Goal: Task Accomplishment & Management: Manage account settings

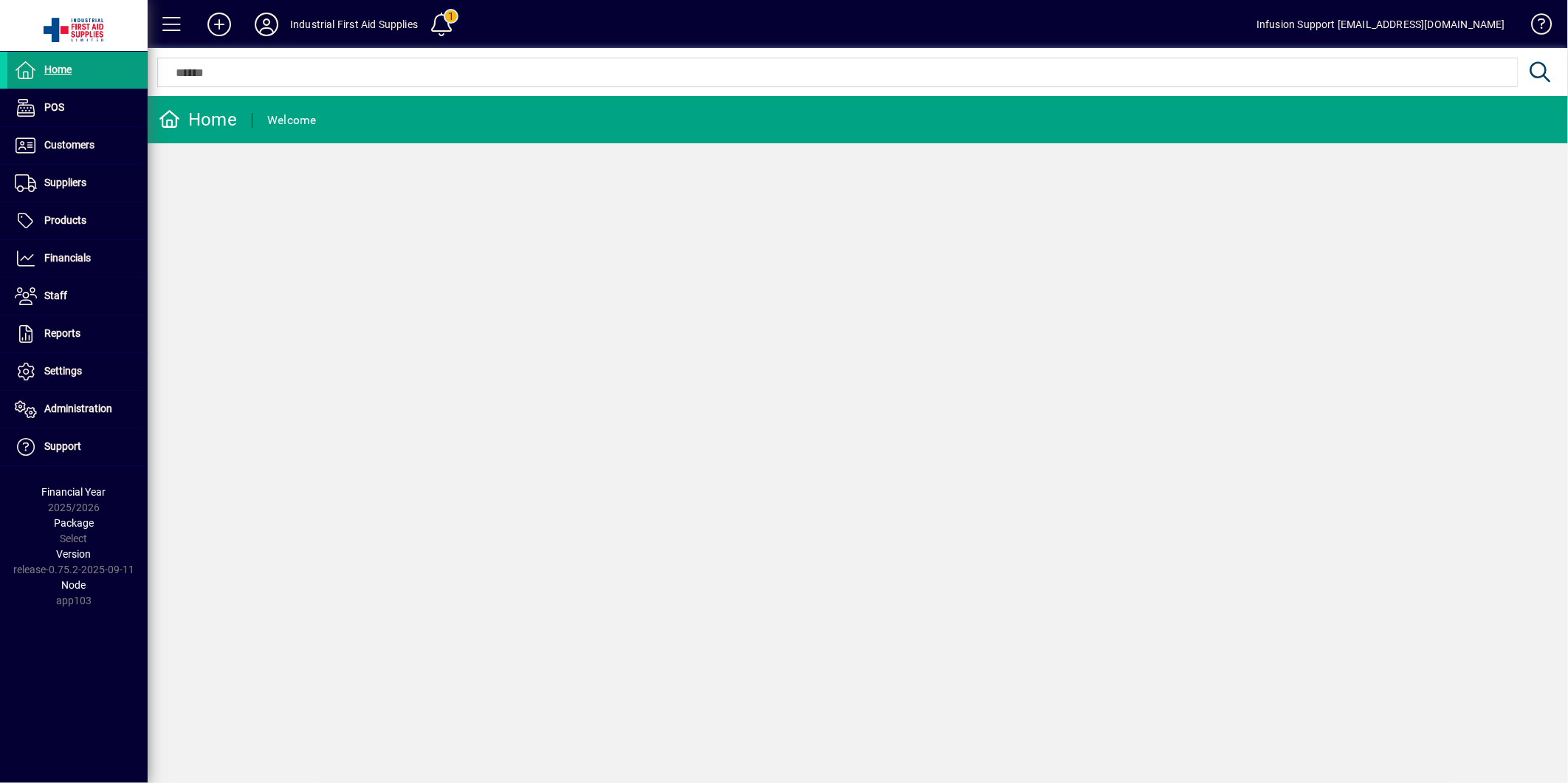
click at [267, 12] on icon at bounding box center [266, 24] width 29 height 24
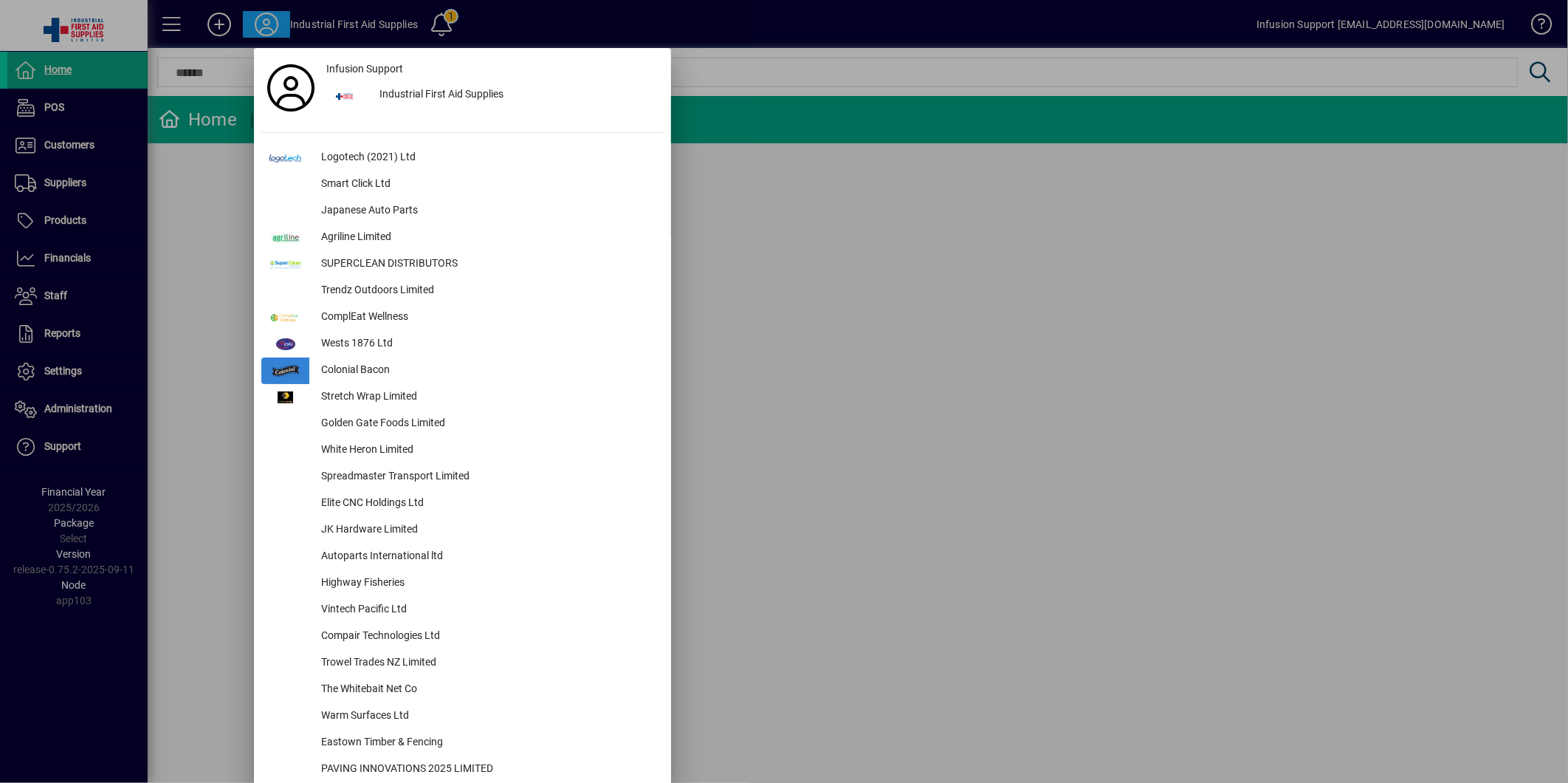
scroll to position [1702, 0]
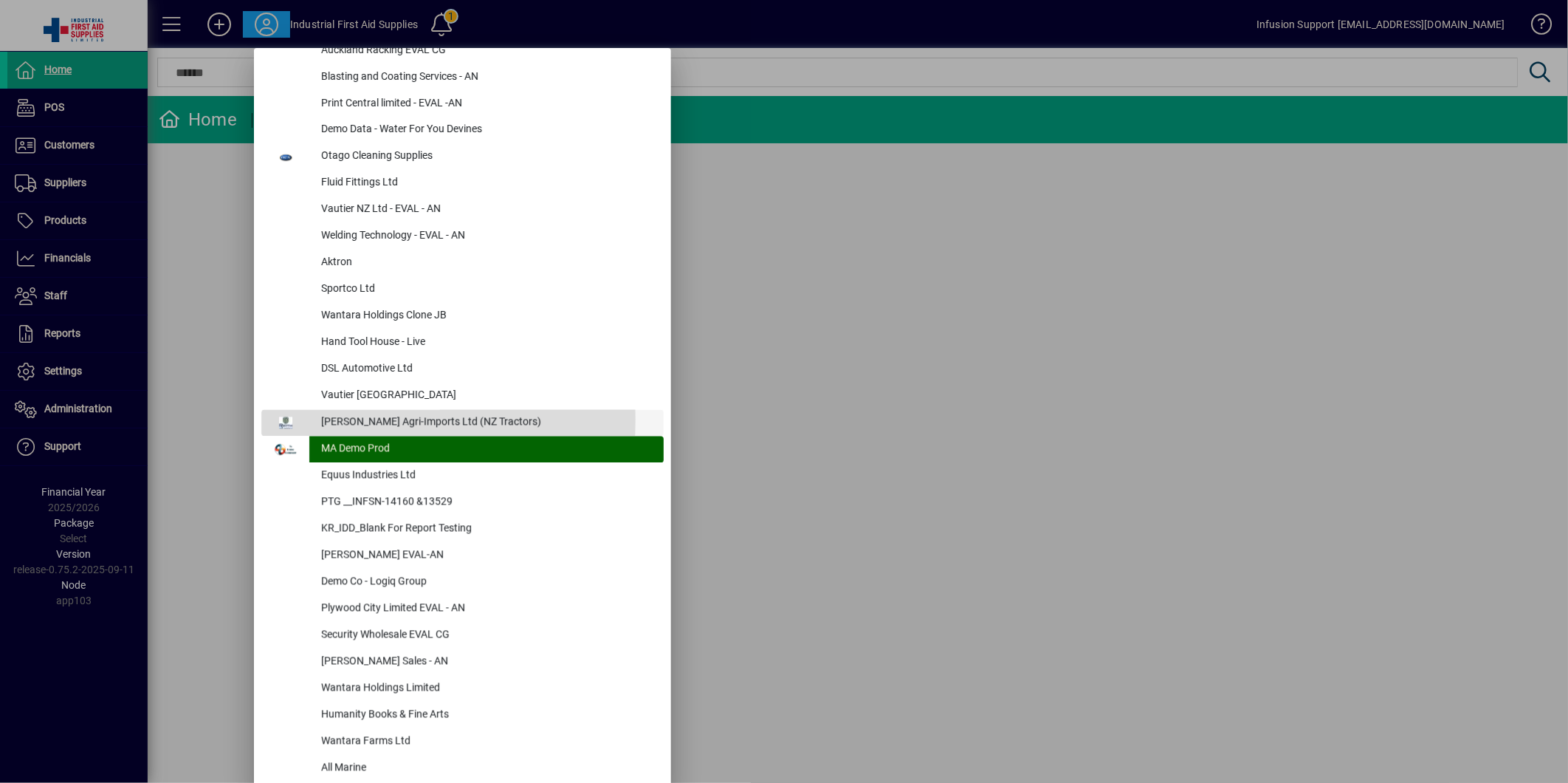
click at [350, 419] on div "Reith Agri-Imports Ltd (NZ Tractors)" at bounding box center [486, 423] width 354 height 27
